Goal: Transaction & Acquisition: Purchase product/service

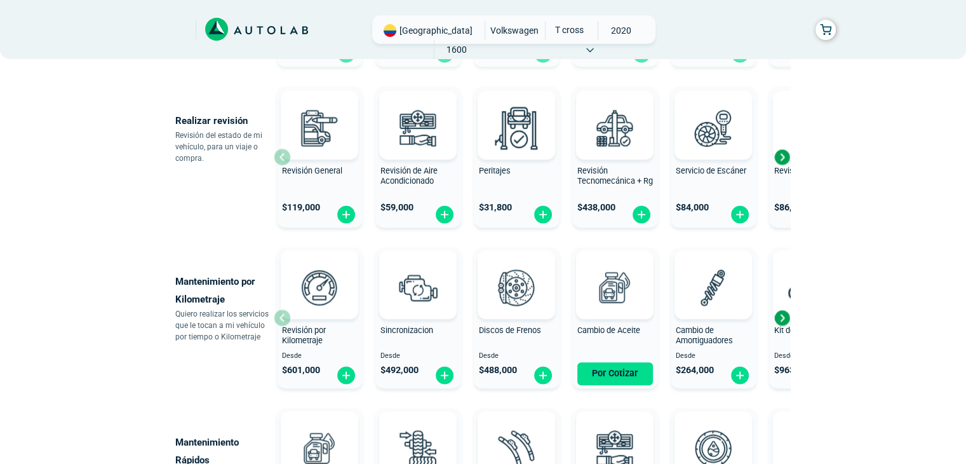
scroll to position [508, 0]
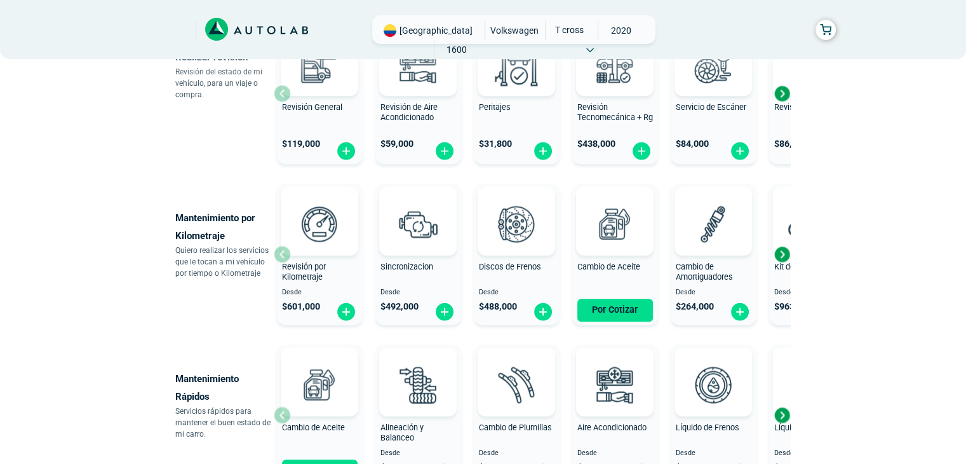
click at [779, 258] on div "Next slide" at bounding box center [781, 254] width 19 height 19
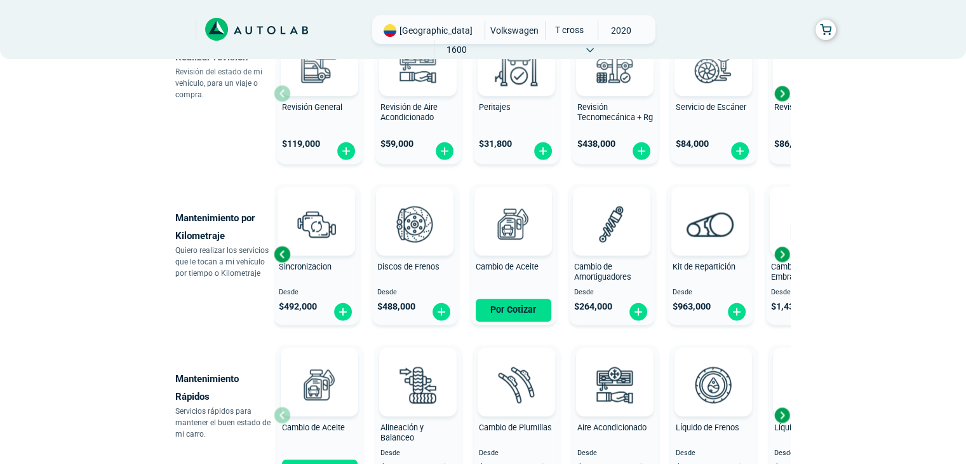
scroll to position [635, 0]
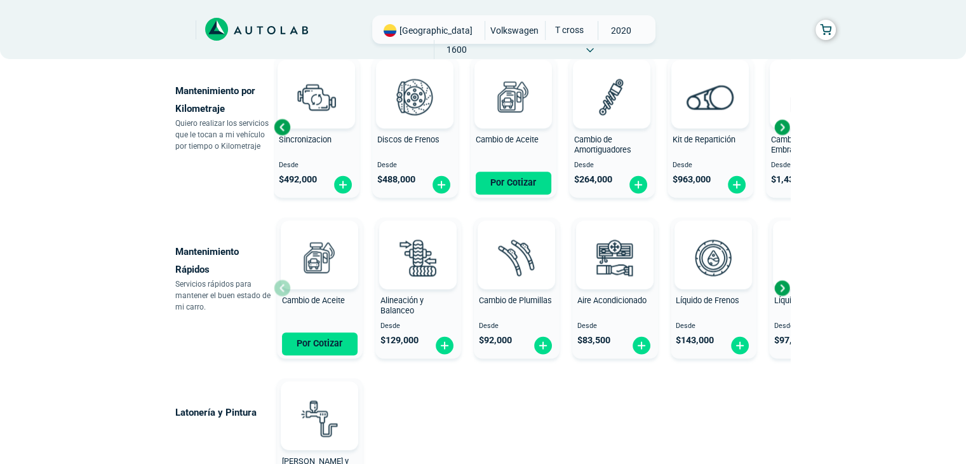
click at [790, 287] on div "Mantenimiento Rápidos Servicios rápidos para mantener el buen estado de mi carr…" at bounding box center [483, 287] width 616 height 151
click at [783, 287] on div "Next slide" at bounding box center [781, 287] width 19 height 19
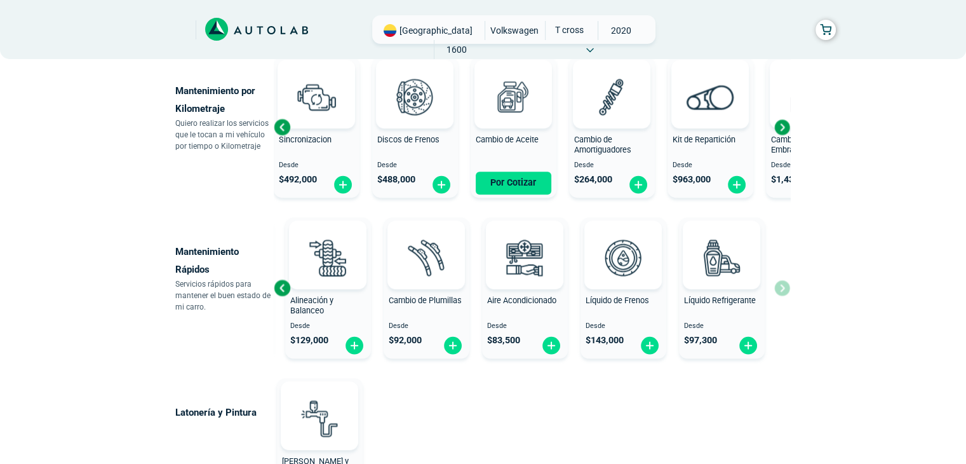
click at [782, 292] on div "Cambio de Aceite Por Cotizar Alineación y Balanceo Desde $ 129,000 Cambio de Pl…" at bounding box center [532, 287] width 516 height 151
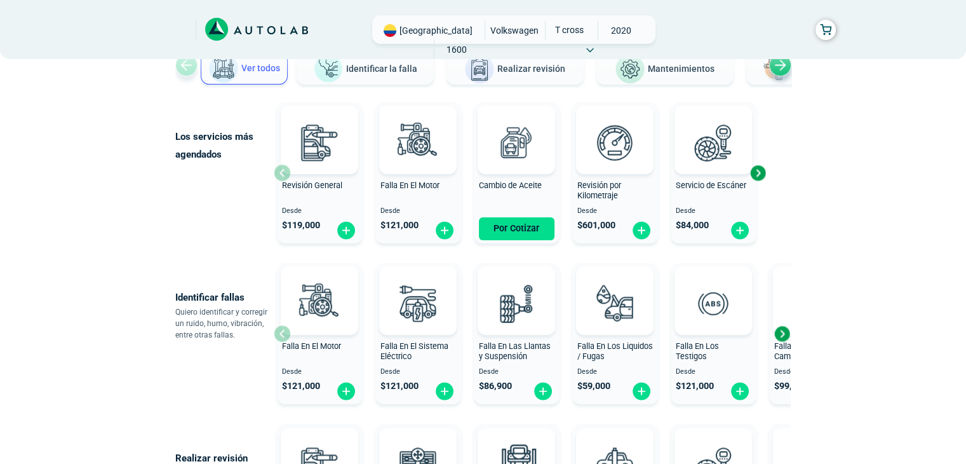
scroll to position [44, 0]
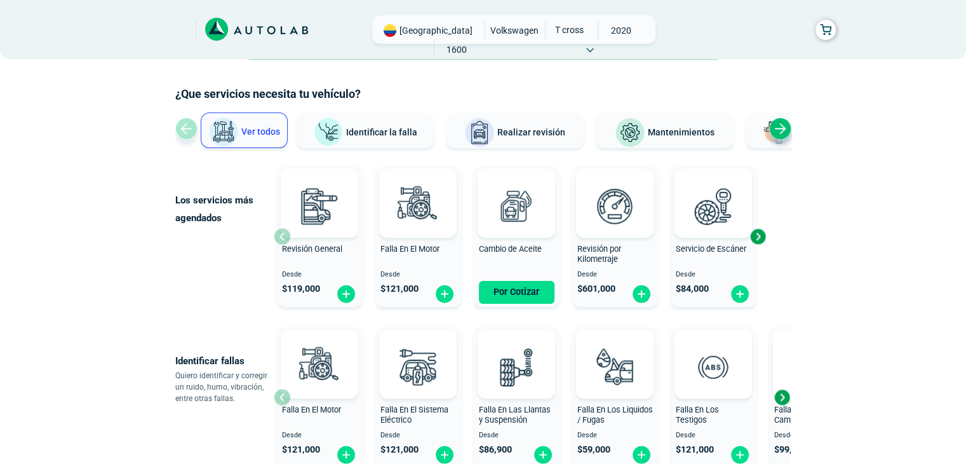
click at [680, 120] on button "Mantenimientos" at bounding box center [664, 130] width 137 height 36
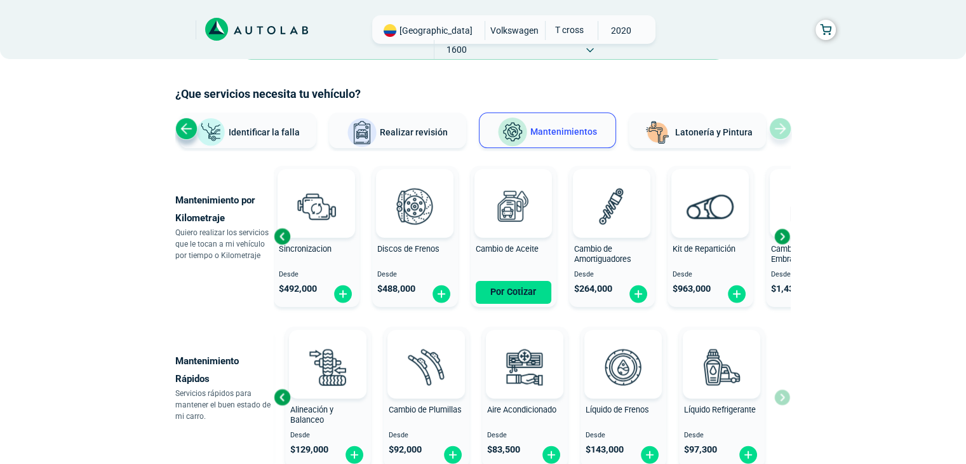
click at [523, 133] on img at bounding box center [512, 132] width 30 height 30
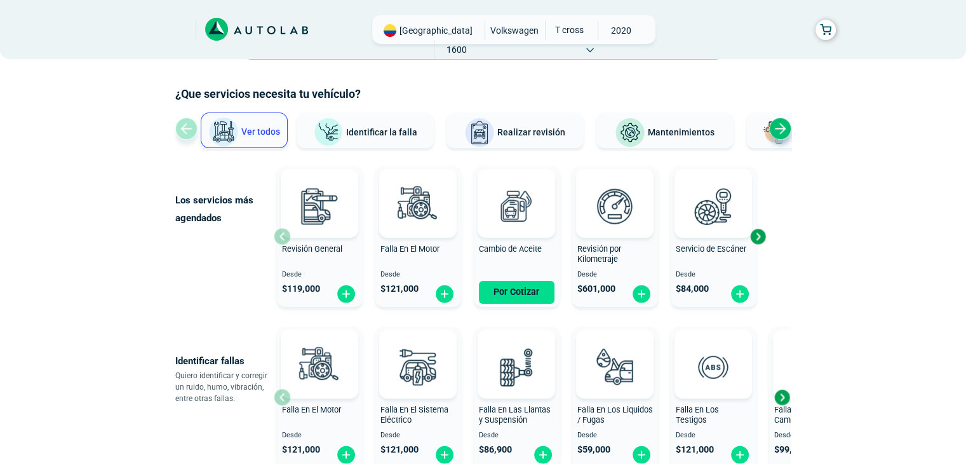
click at [671, 121] on button "Mantenimientos" at bounding box center [664, 130] width 137 height 36
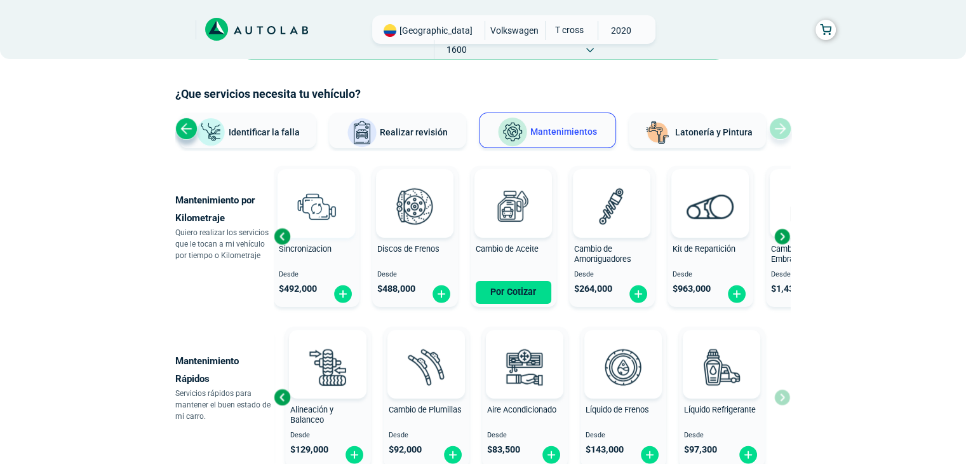
click at [325, 228] on img at bounding box center [316, 206] width 56 height 56
click at [427, 222] on img at bounding box center [415, 206] width 56 height 56
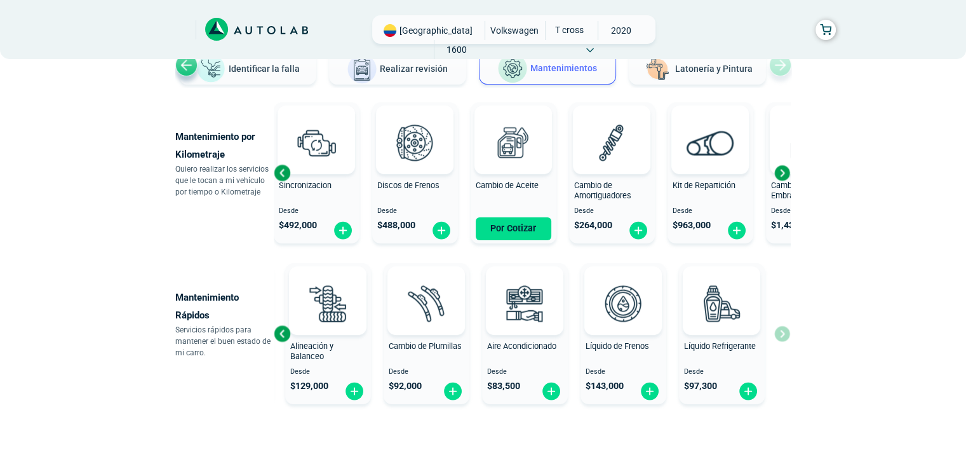
scroll to position [163, 0]
